Goal: Task Accomplishment & Management: Use online tool/utility

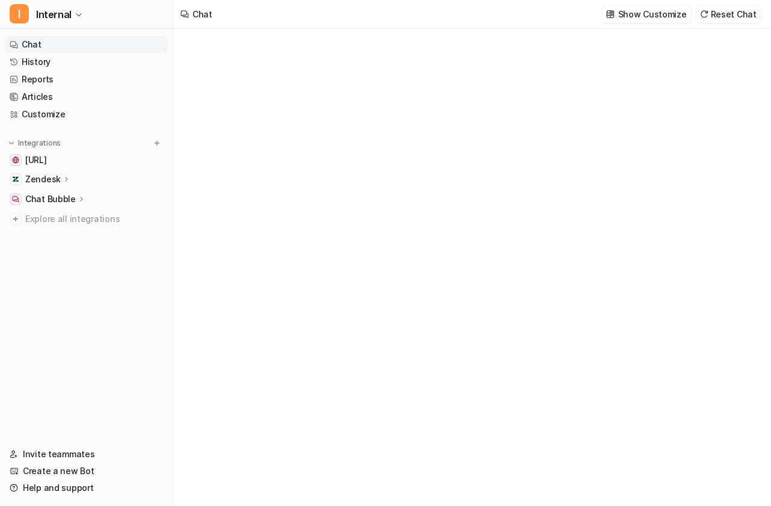
type textarea "**********"
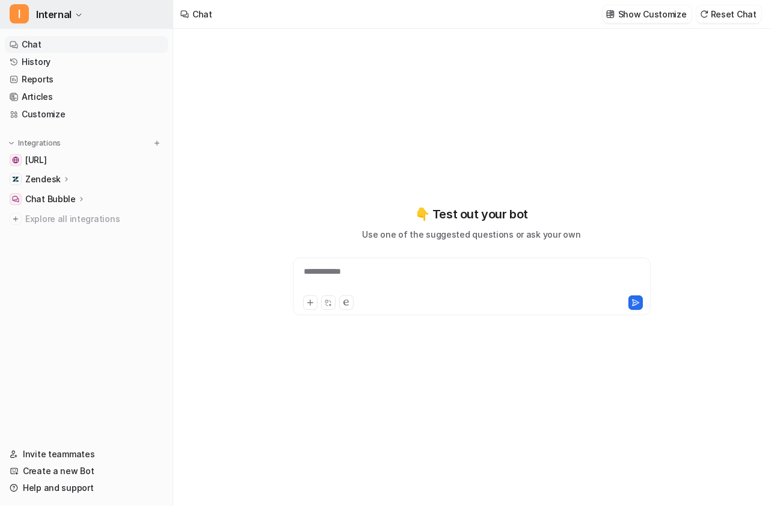
click at [75, 11] on icon "button" at bounding box center [78, 14] width 7 height 7
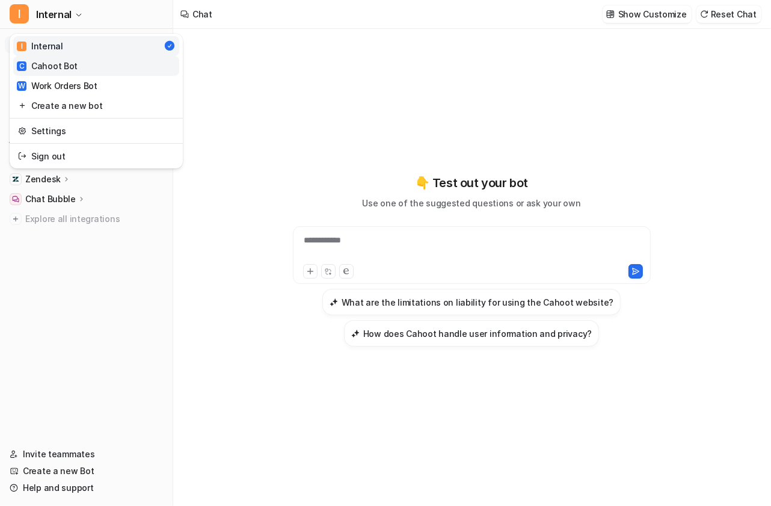
click at [92, 63] on link "C Cahoot Bot" at bounding box center [96, 66] width 166 height 20
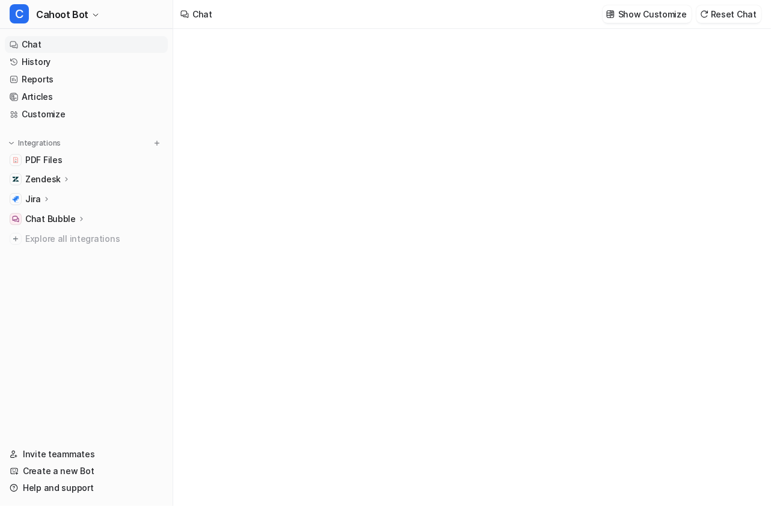
type textarea "**********"
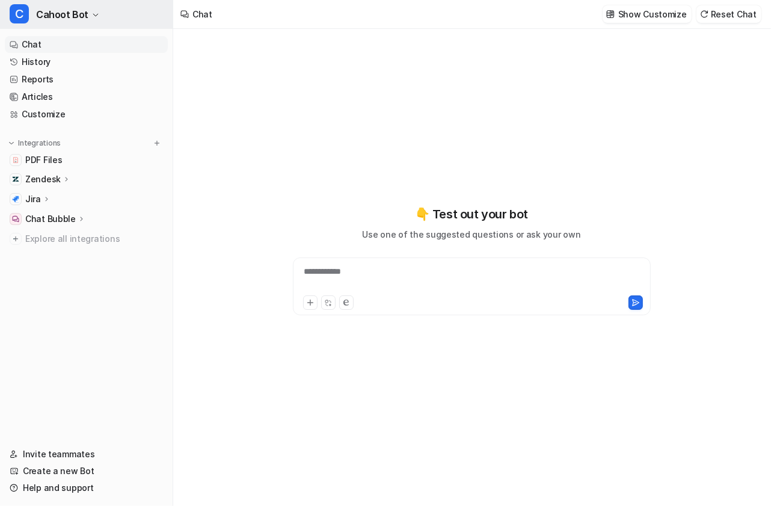
click at [49, 11] on span "Cahoot Bot" at bounding box center [62, 14] width 52 height 17
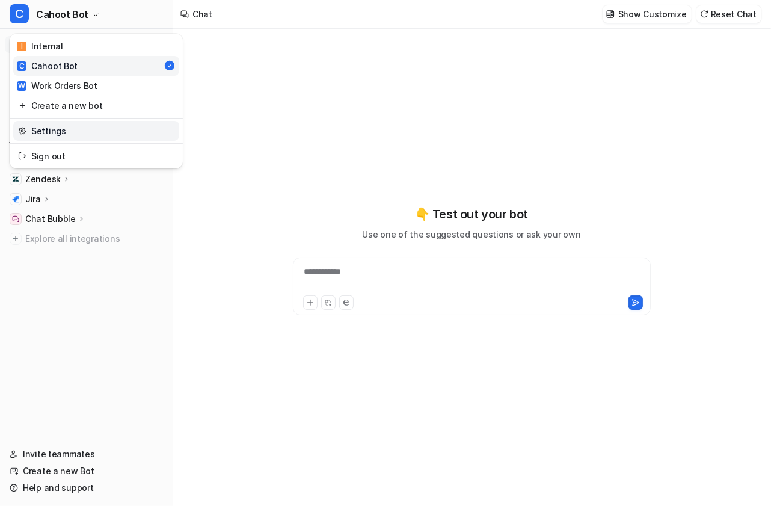
click at [40, 126] on link "Settings" at bounding box center [96, 131] width 166 height 20
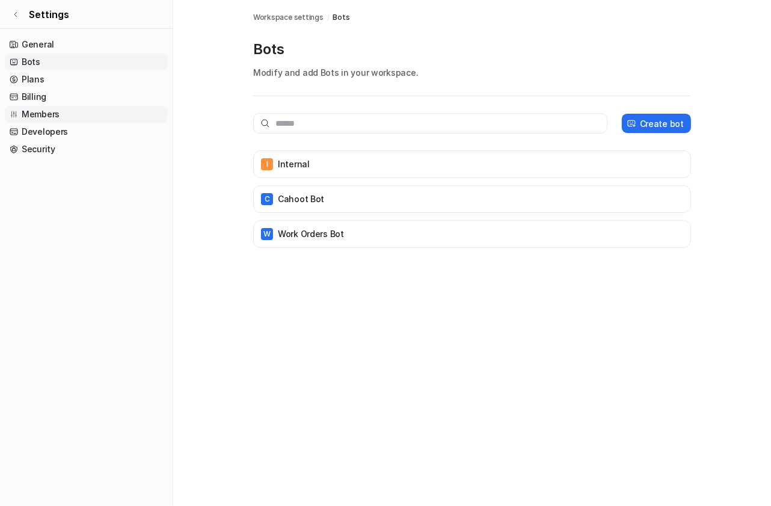
click at [105, 118] on link "Members" at bounding box center [86, 114] width 163 height 17
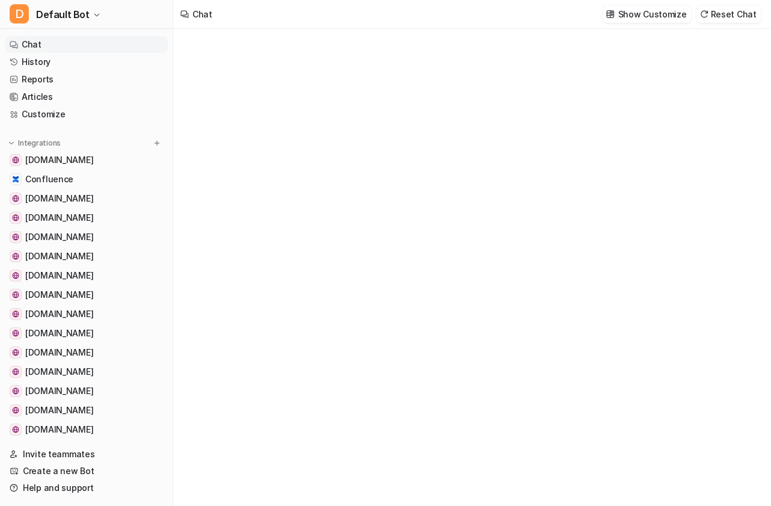
type textarea "**********"
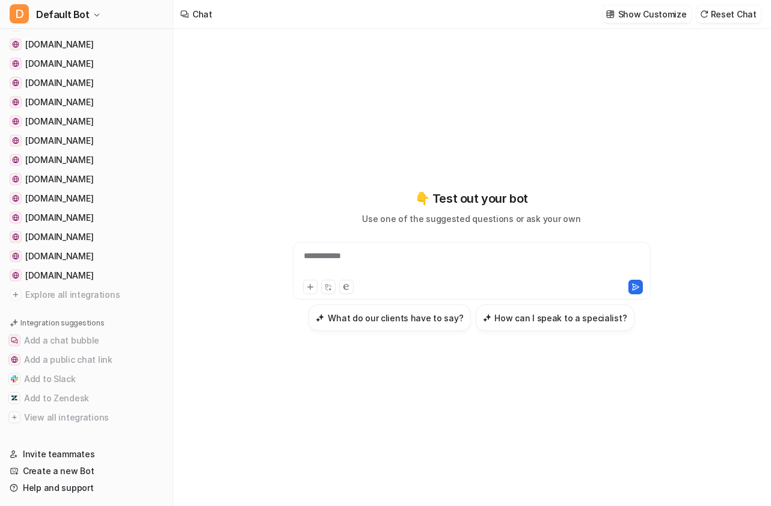
scroll to position [933, 0]
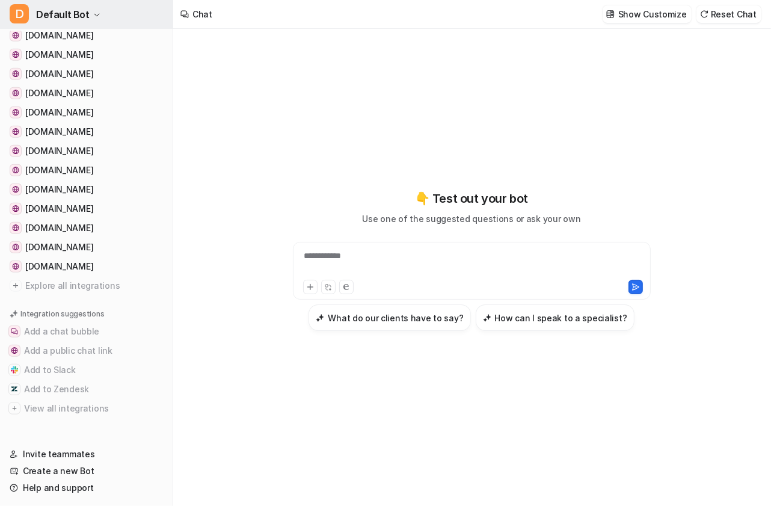
click at [85, 17] on span "Default Bot" at bounding box center [63, 14] width 54 height 17
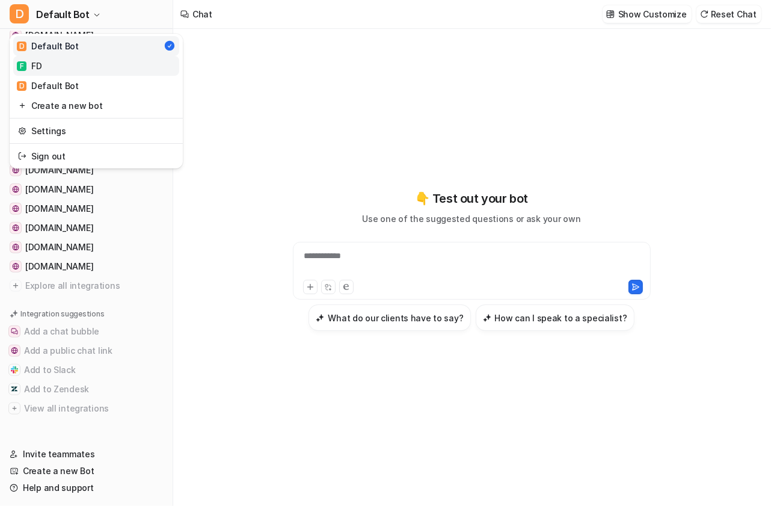
click at [68, 68] on link "F FD" at bounding box center [96, 66] width 166 height 20
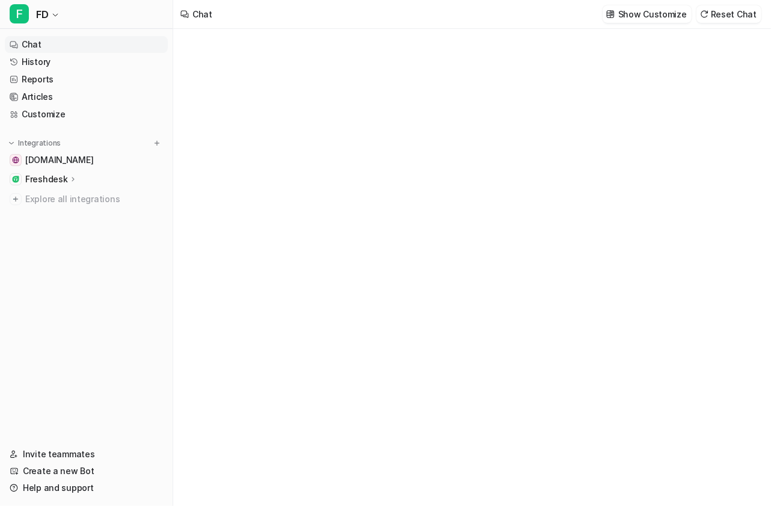
type textarea "**********"
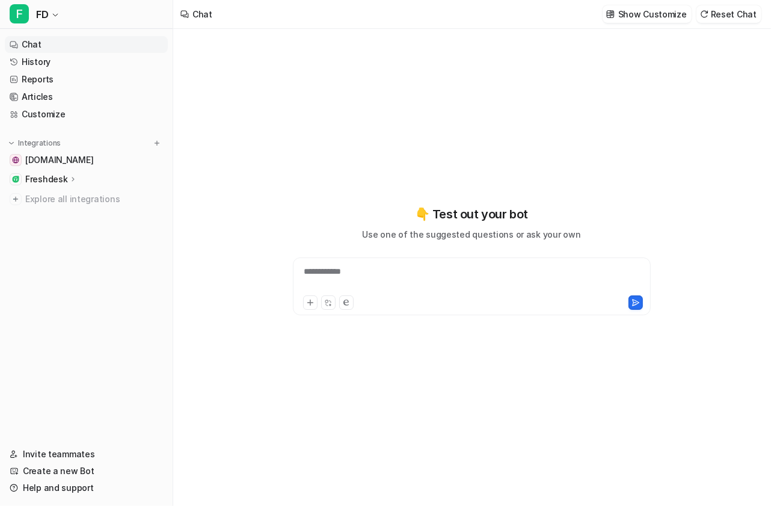
click at [66, 177] on div "Freshdesk" at bounding box center [51, 179] width 52 height 12
click at [61, 200] on p "Overview" at bounding box center [53, 197] width 38 height 12
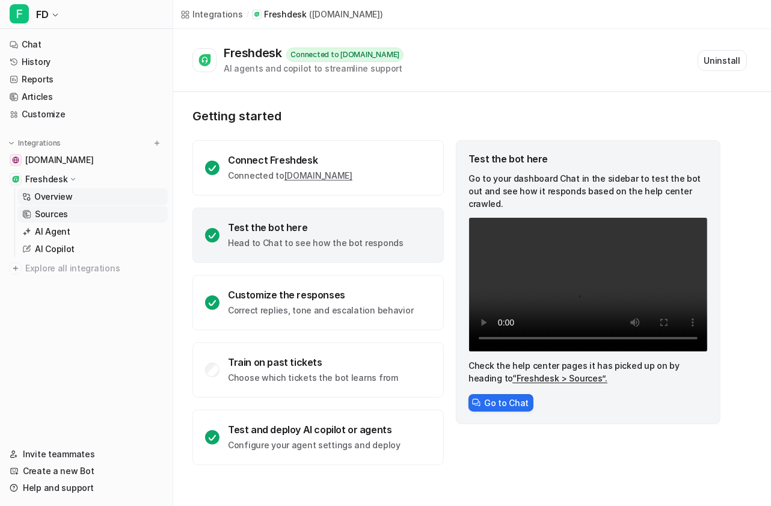
click at [62, 215] on p "Sources" at bounding box center [51, 214] width 33 height 12
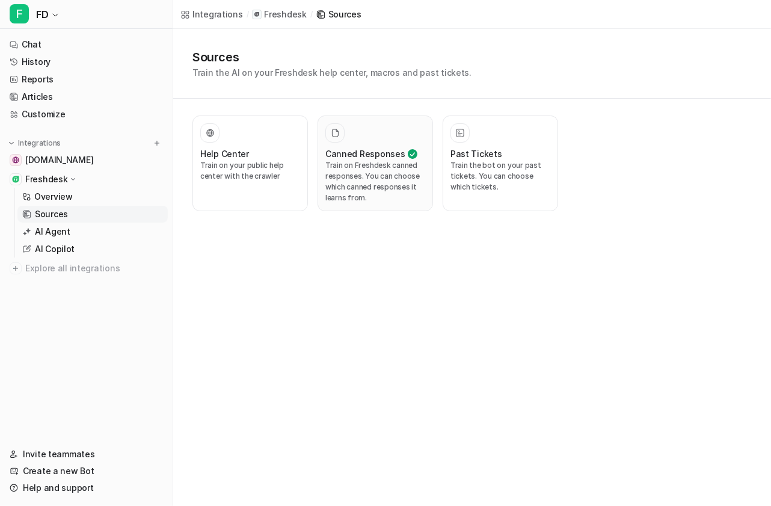
click at [360, 166] on p "Train on Freshdesk canned responses. You can choose which canned responses it l…" at bounding box center [375, 181] width 100 height 43
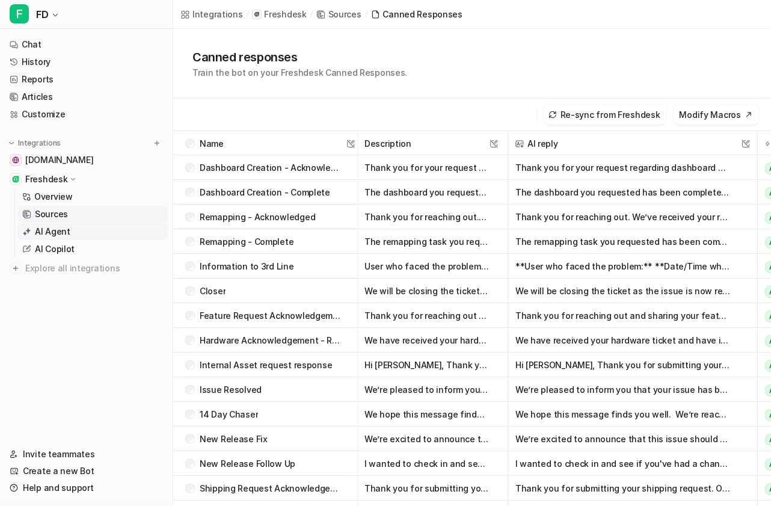
click at [120, 228] on link "AI Agent" at bounding box center [92, 231] width 150 height 17
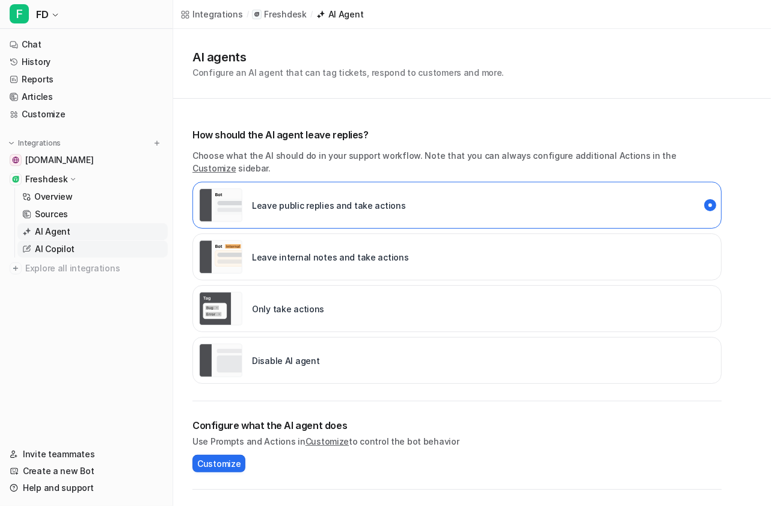
click at [110, 246] on link "AI Copilot" at bounding box center [92, 249] width 150 height 17
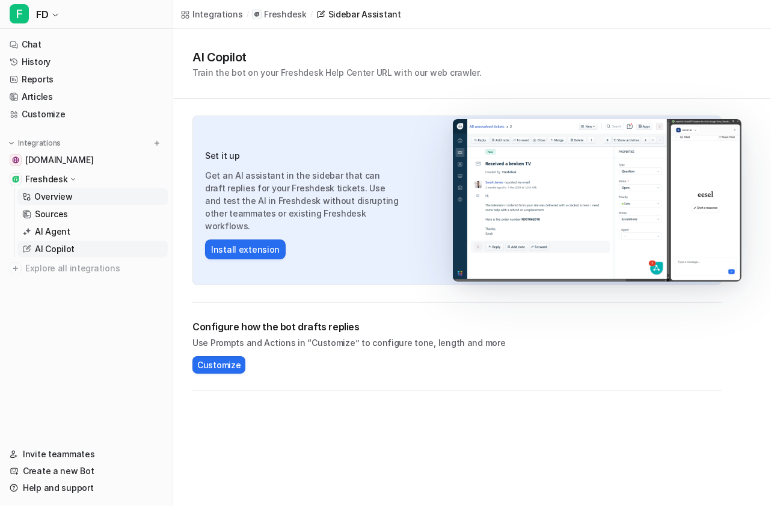
click at [98, 195] on link "Overview" at bounding box center [92, 196] width 150 height 17
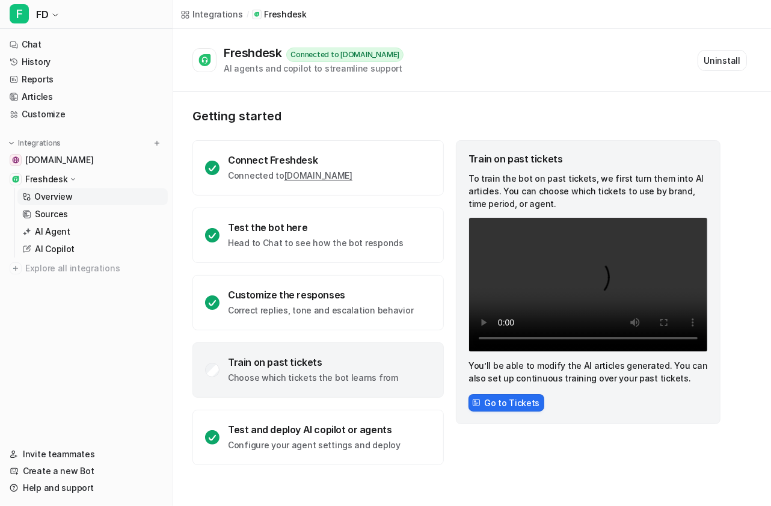
click at [311, 360] on div "Train on past tickets" at bounding box center [313, 362] width 170 height 12
click at [524, 406] on button "Go to Tickets" at bounding box center [506, 402] width 76 height 17
click at [509, 403] on button "Go to Tickets" at bounding box center [506, 402] width 76 height 17
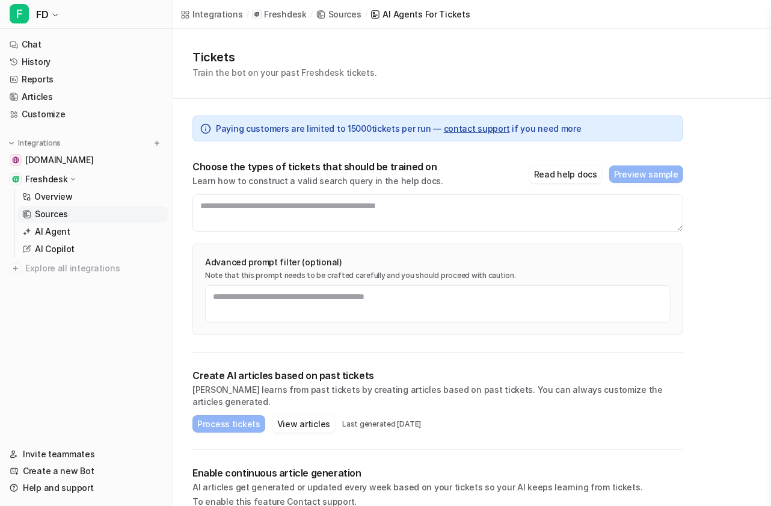
scroll to position [23, 0]
